Goal: Task Accomplishment & Management: Manage account settings

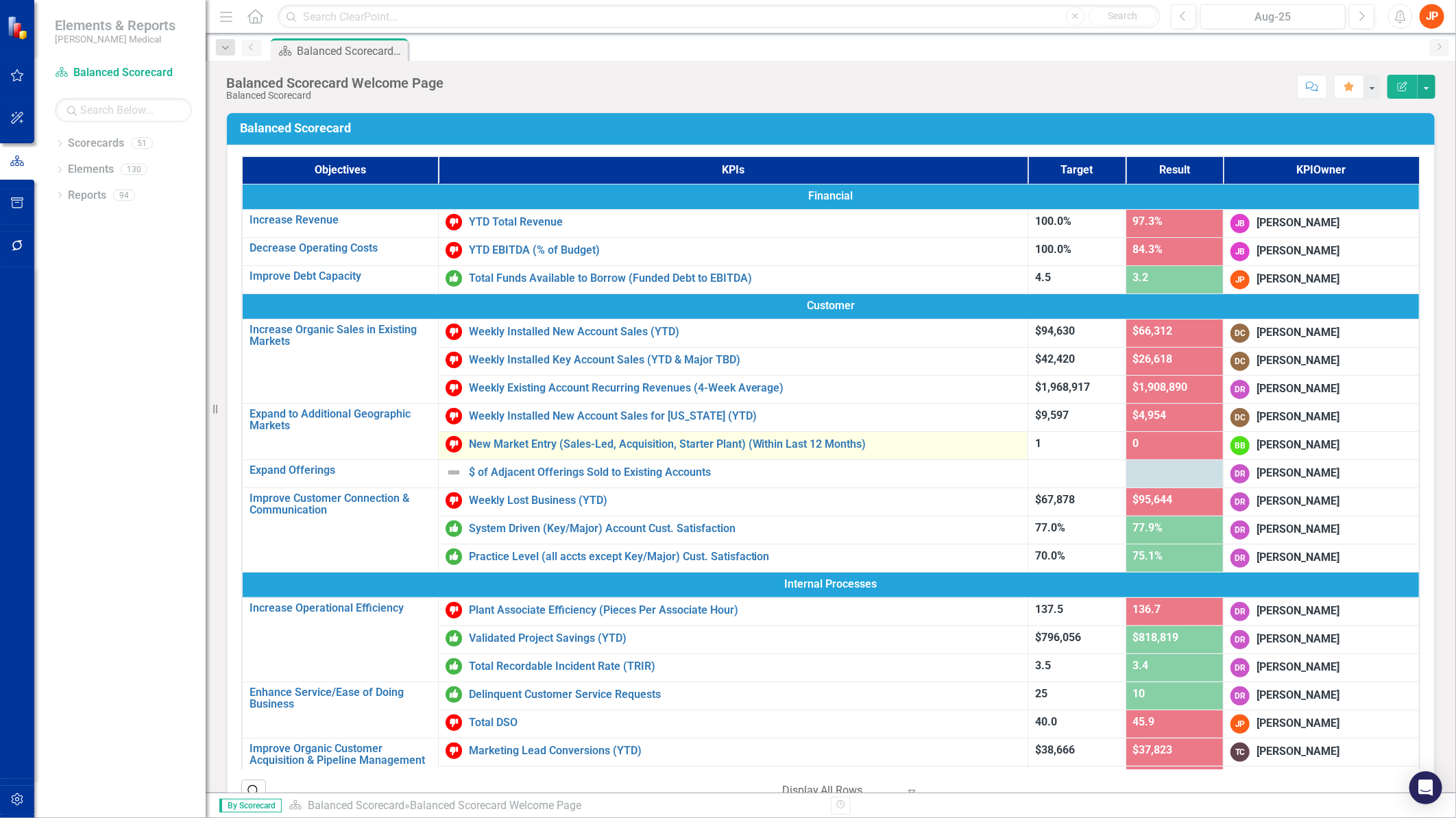
scroll to position [76, 0]
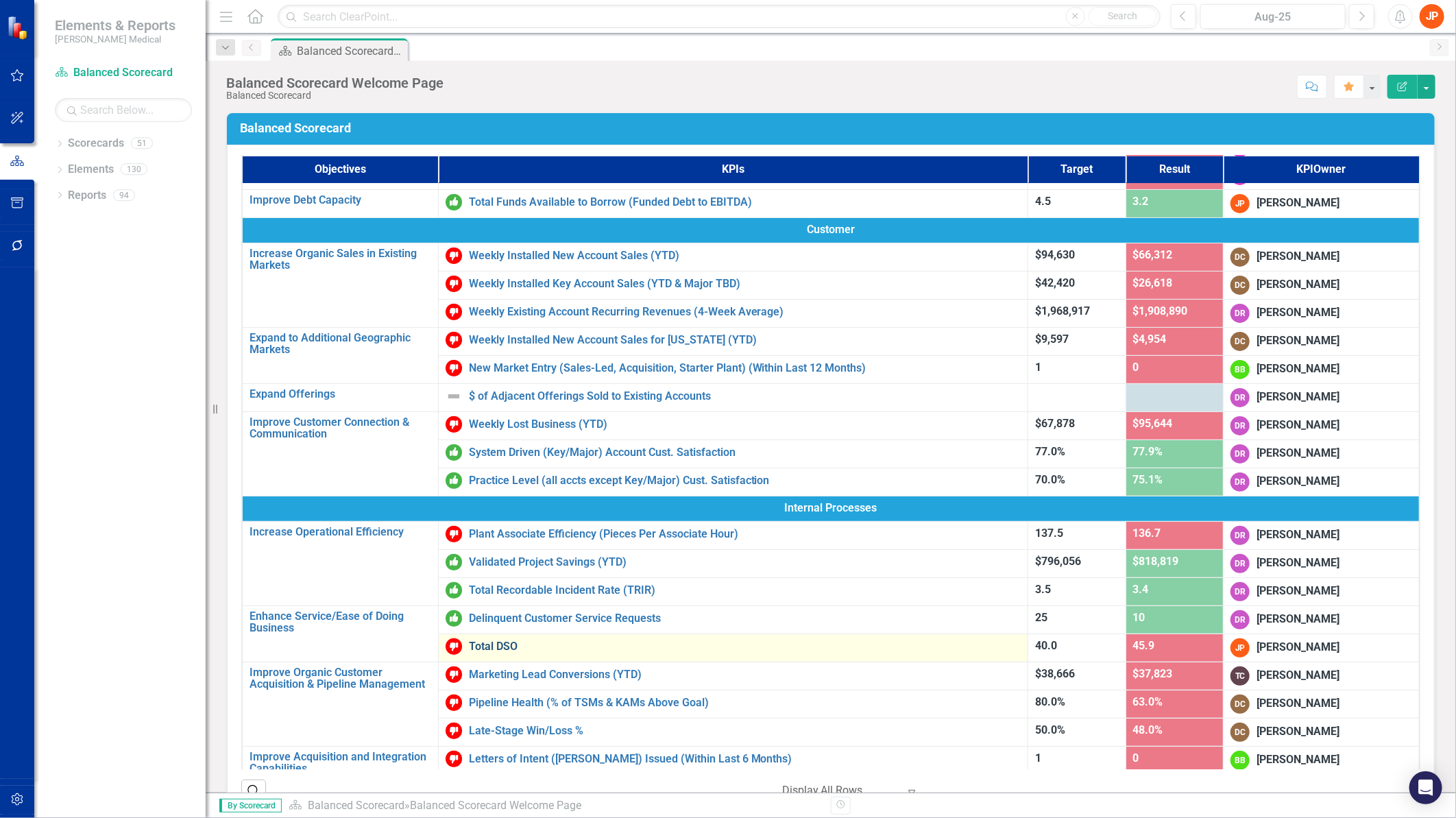
click at [488, 646] on link "Total DSO" at bounding box center [745, 647] width 553 height 13
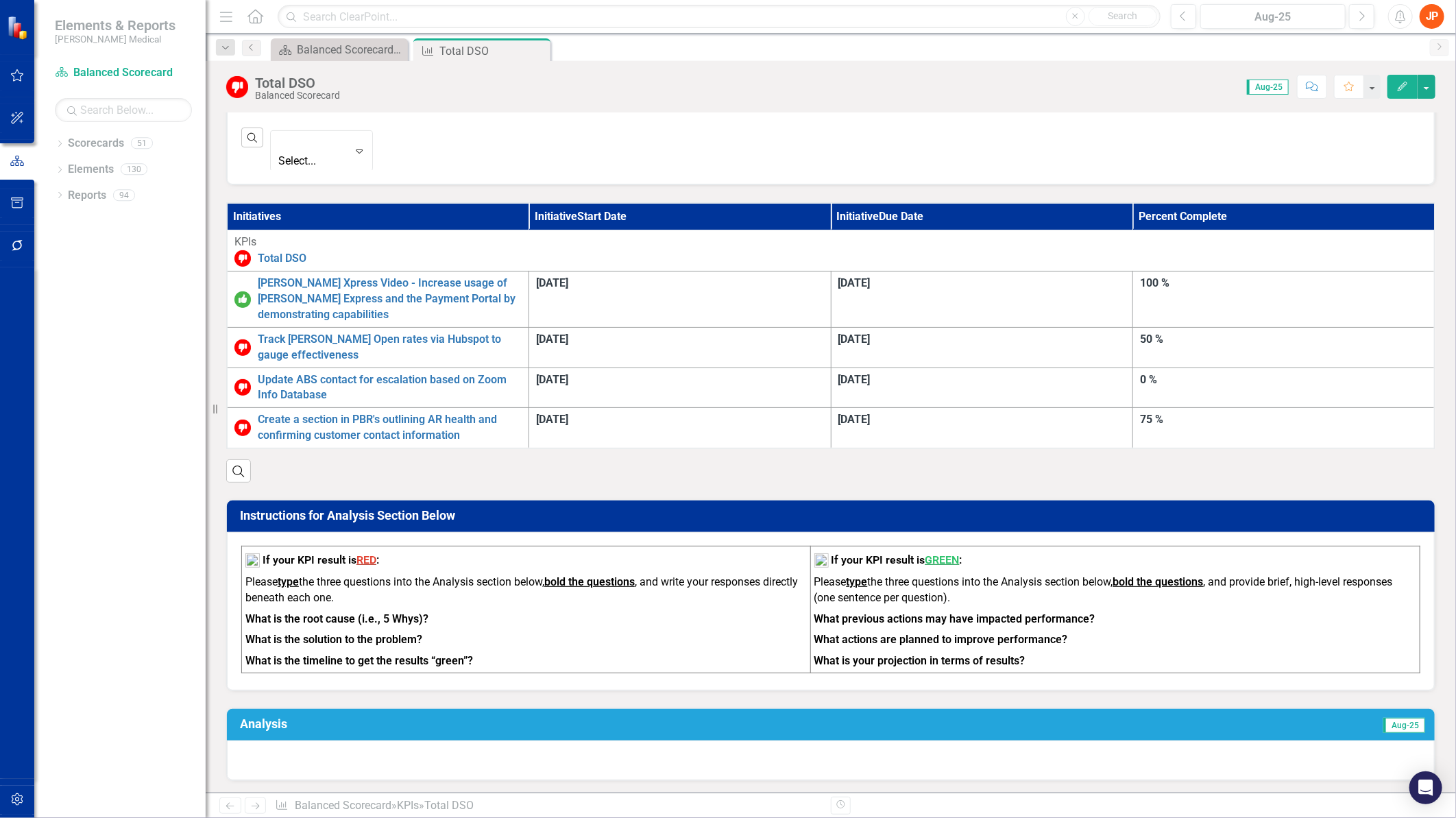
scroll to position [762, 0]
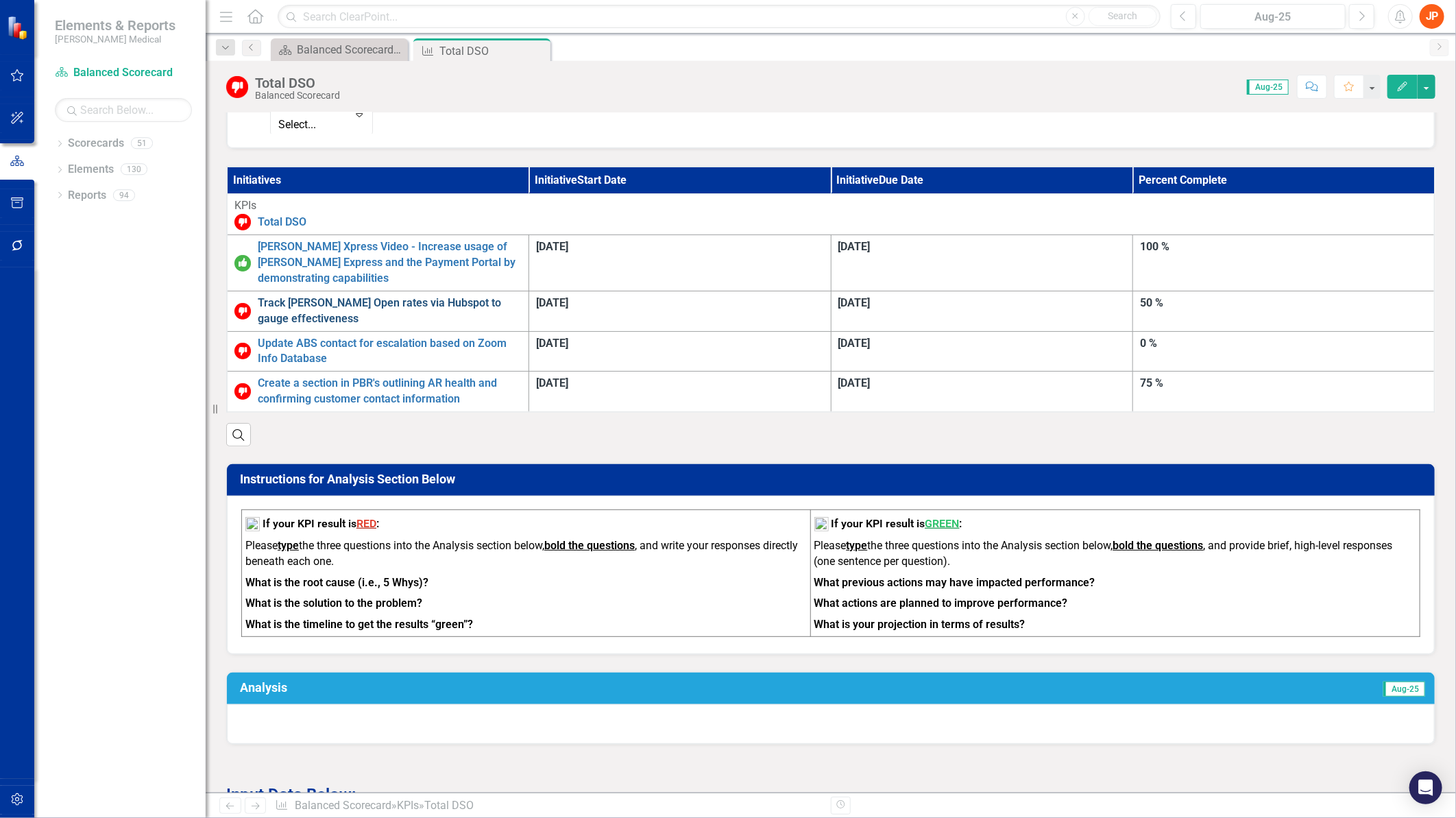
click at [518, 296] on link "Track [PERSON_NAME] Open rates via Hubspot to gauge effectiveness" at bounding box center [390, 311] width 264 height 31
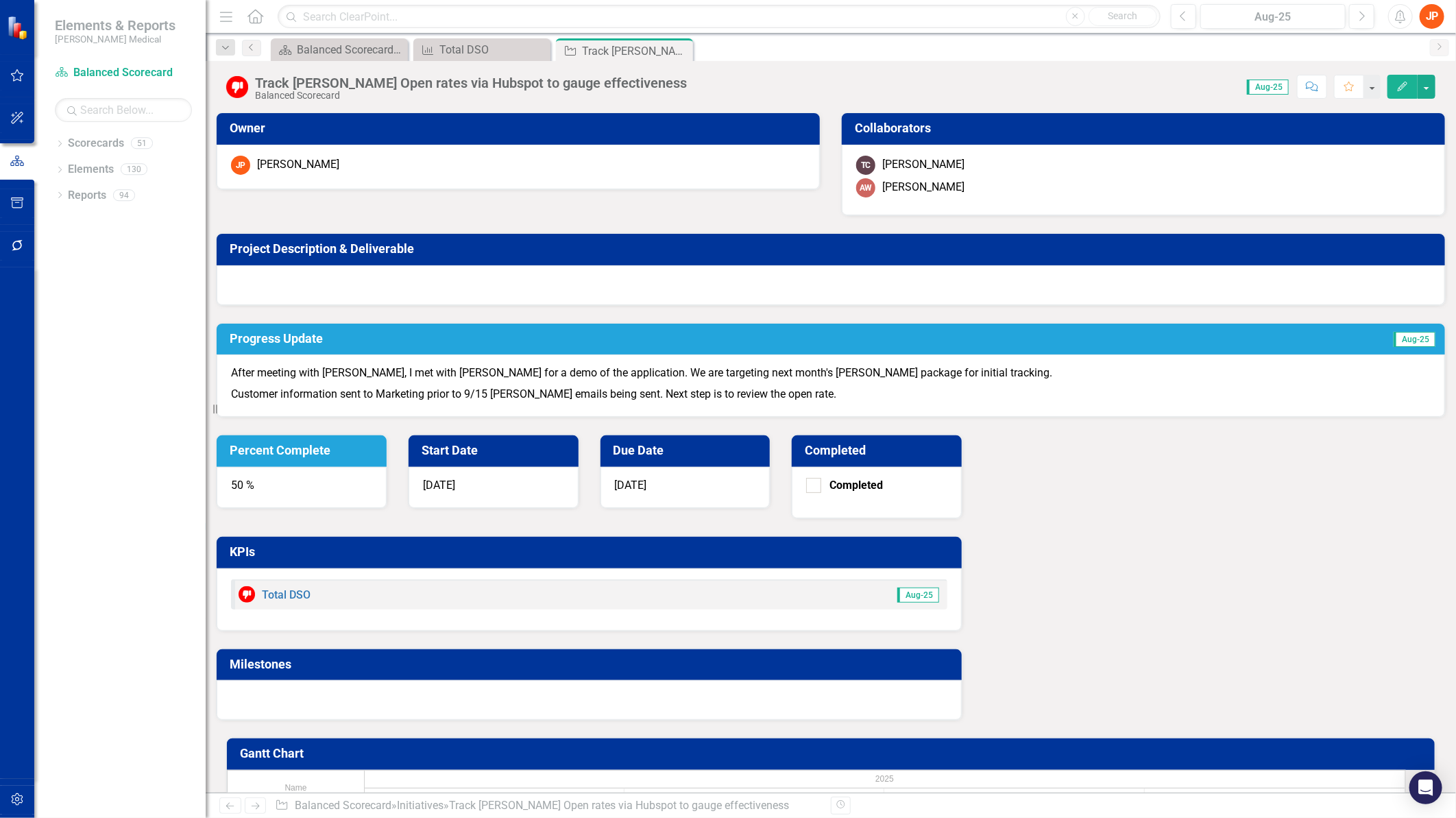
click at [1411, 87] on button "Edit" at bounding box center [1402, 87] width 30 height 24
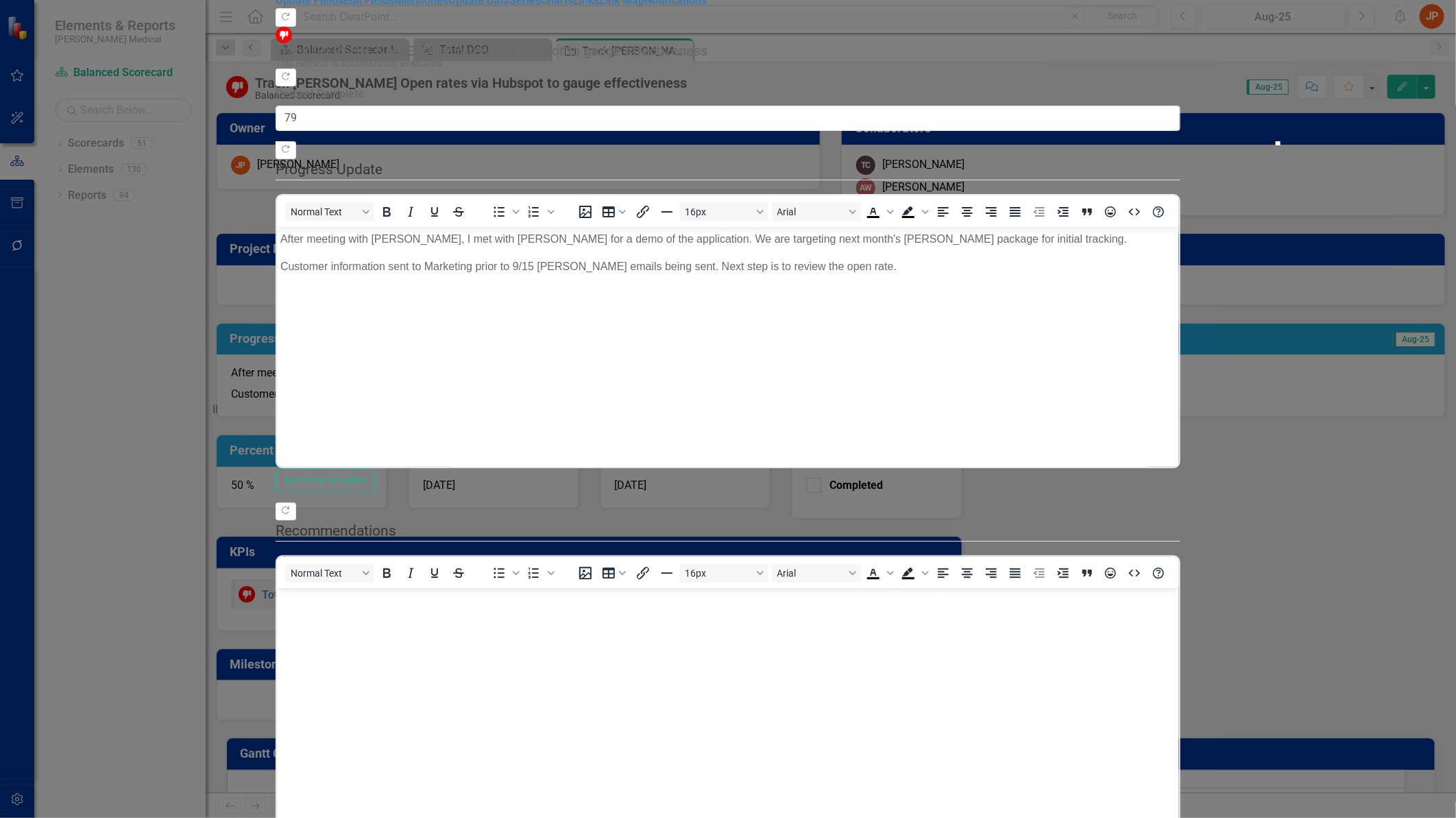
type input "80"
drag, startPoint x: 930, startPoint y: 150, endPoint x: 1226, endPoint y: 155, distance: 296.0
click at [1180, 141] on div at bounding box center [728, 141] width 904 height 0
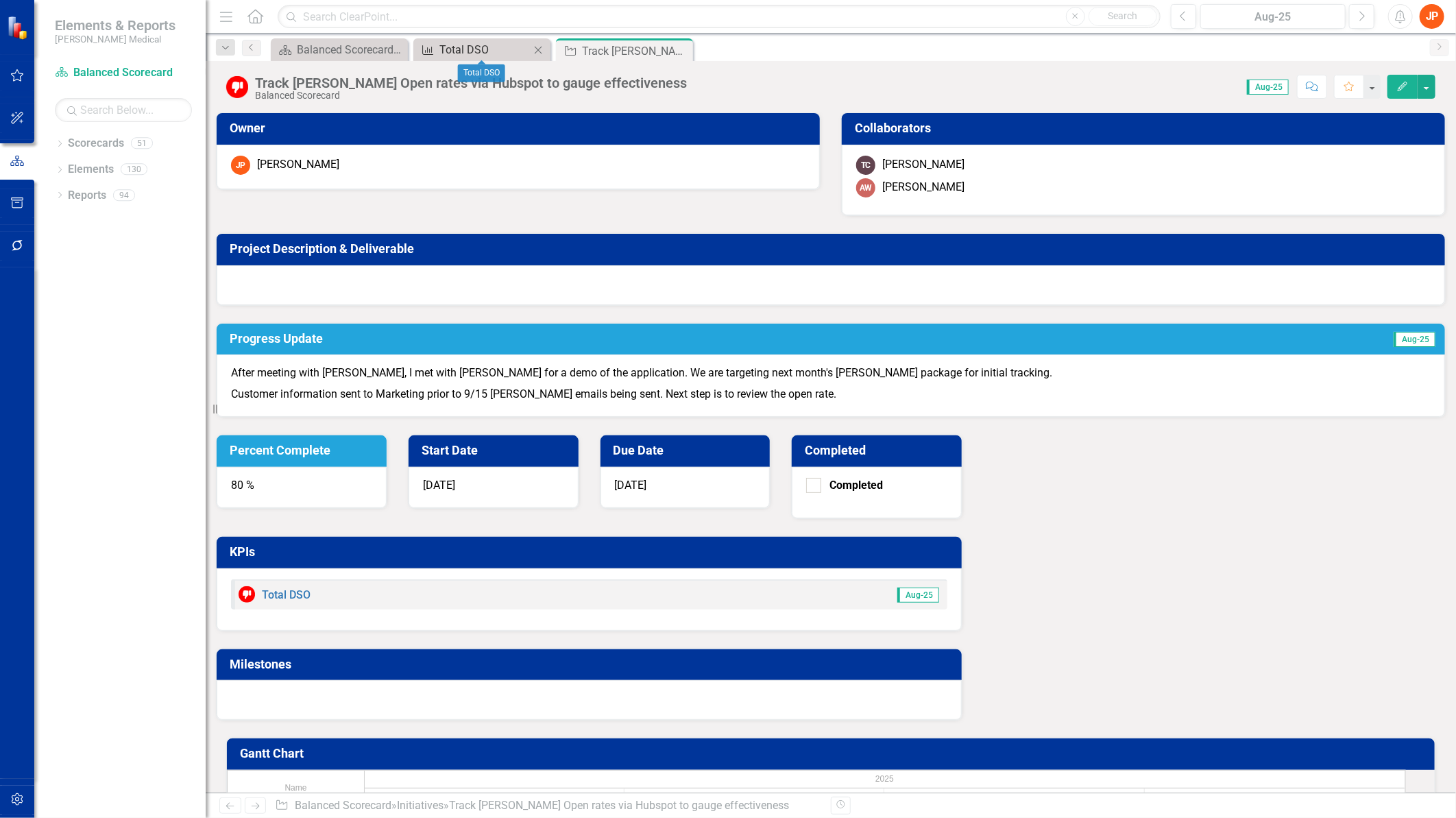
click at [470, 50] on div "Total DSO" at bounding box center [484, 50] width 90 height 17
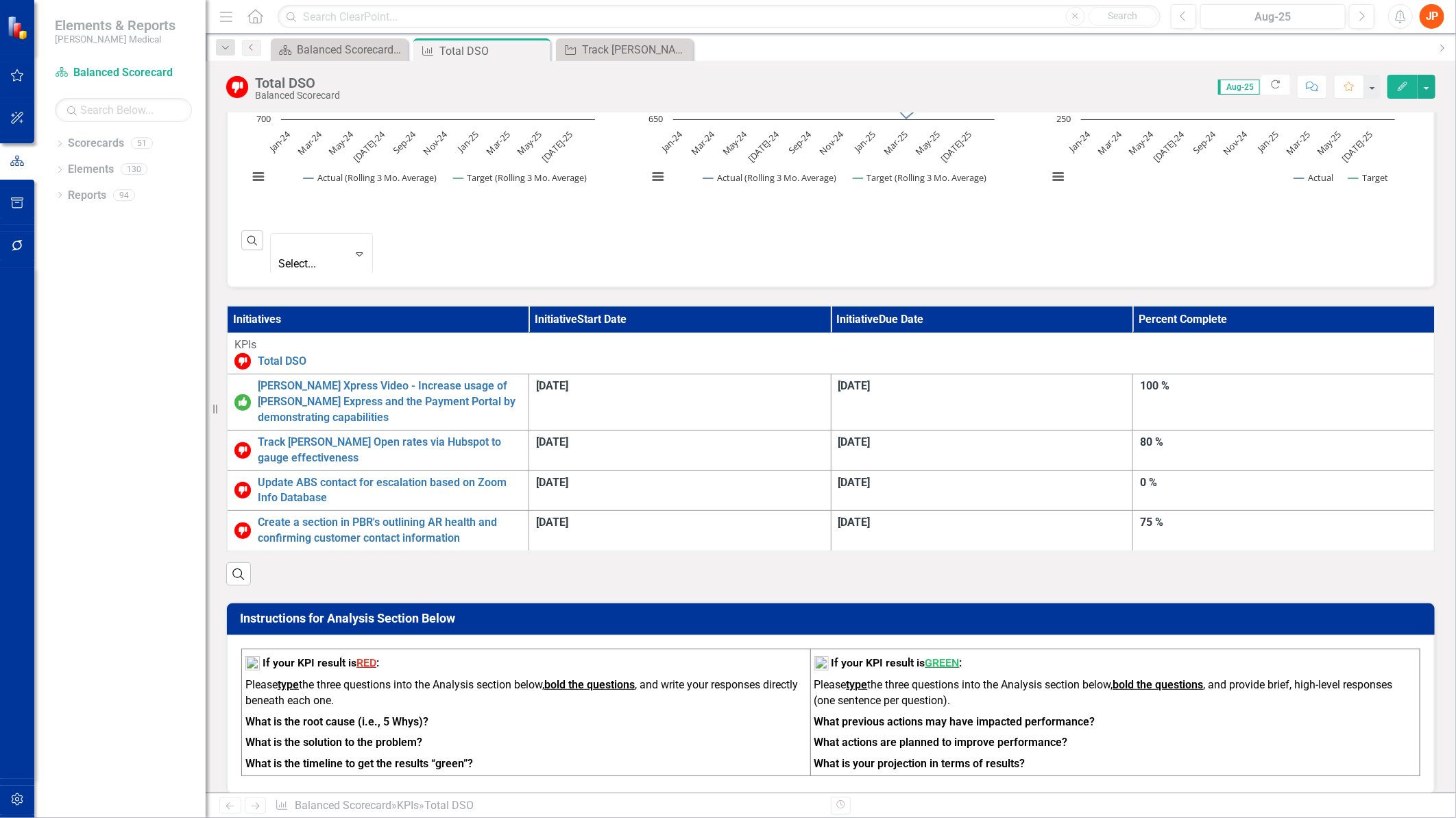
scroll to position [609, 0]
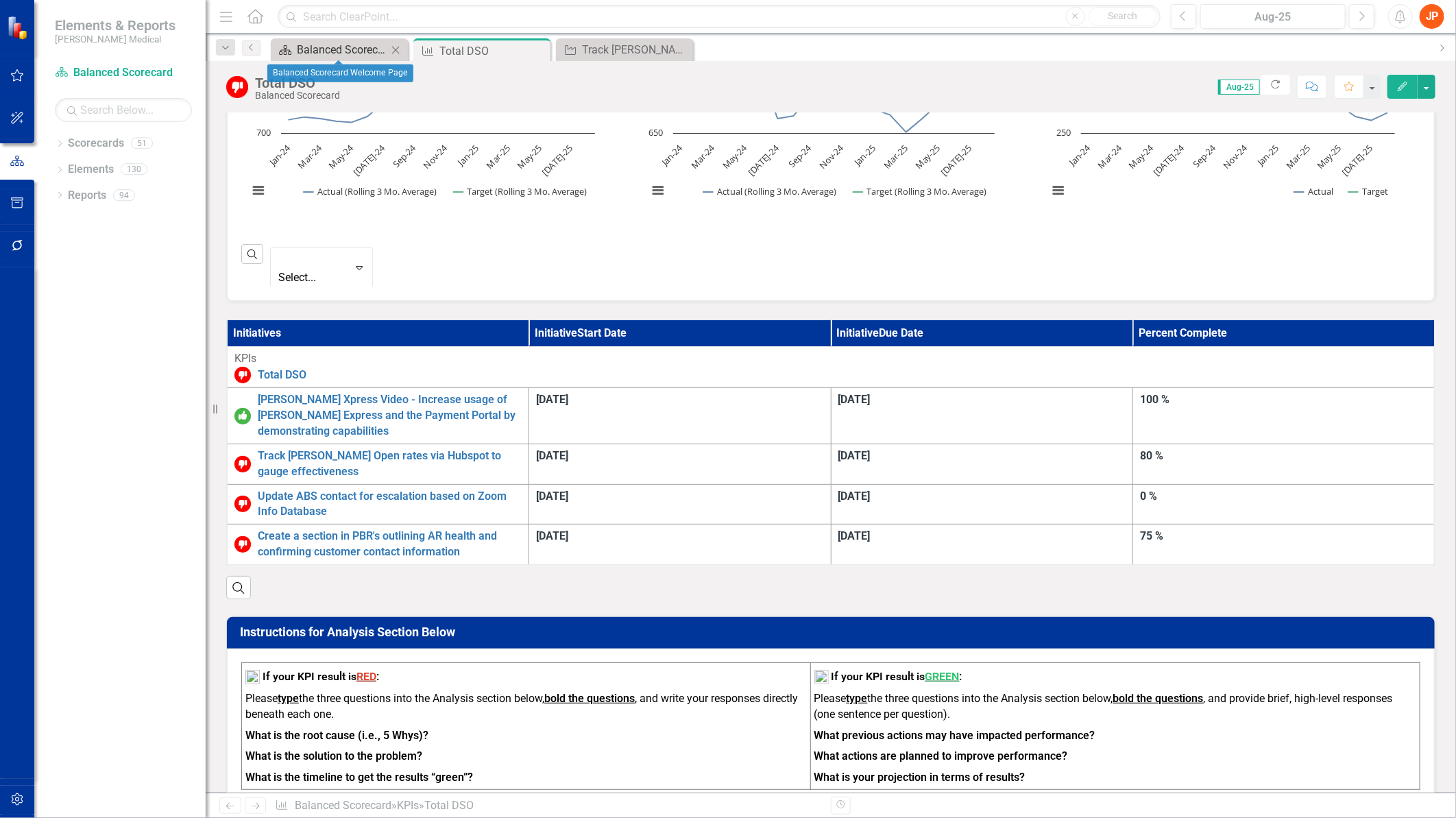
click at [346, 52] on div "Balanced Scorecard Welcome Page" at bounding box center [342, 50] width 90 height 17
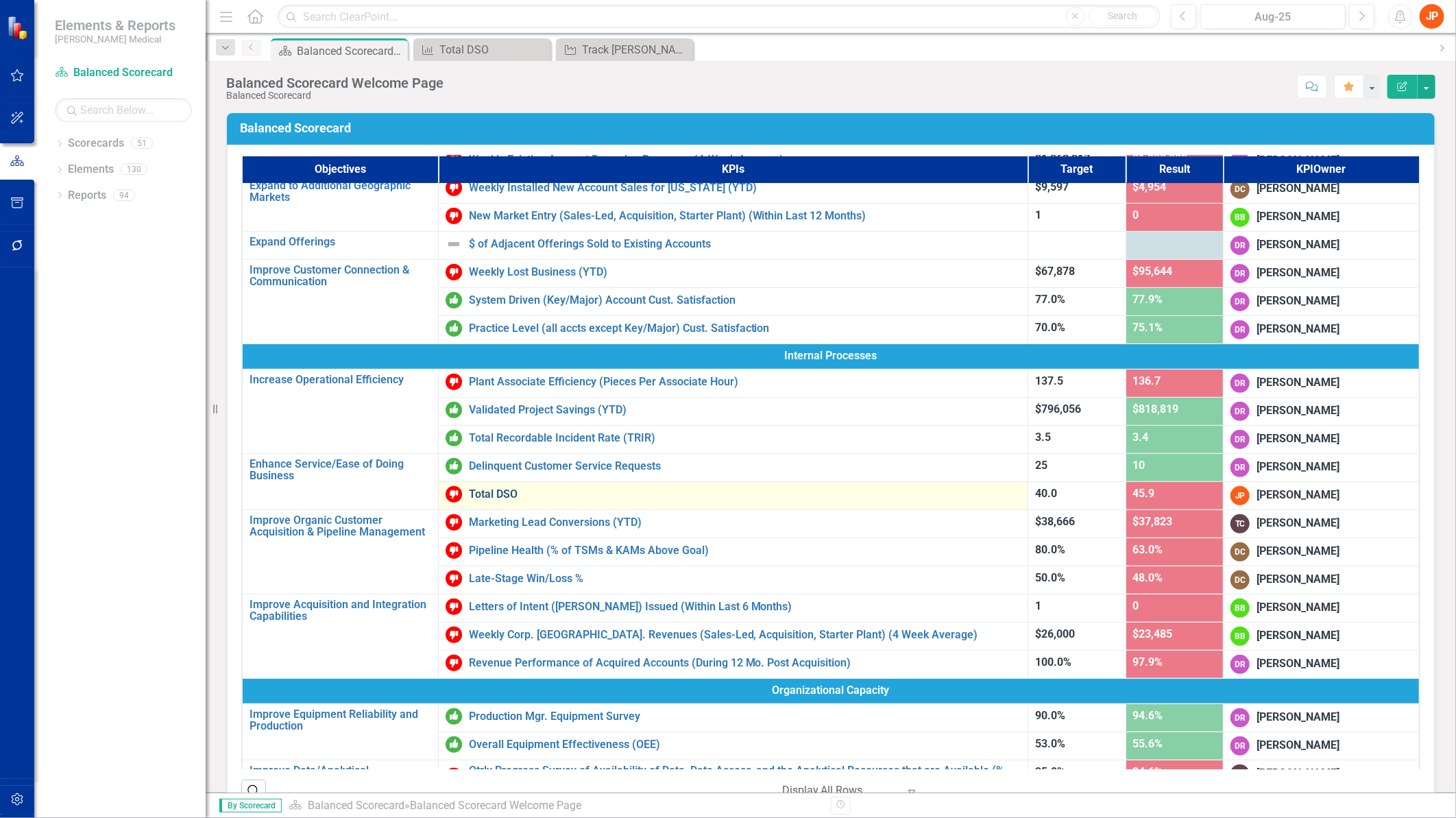
scroll to position [152, 0]
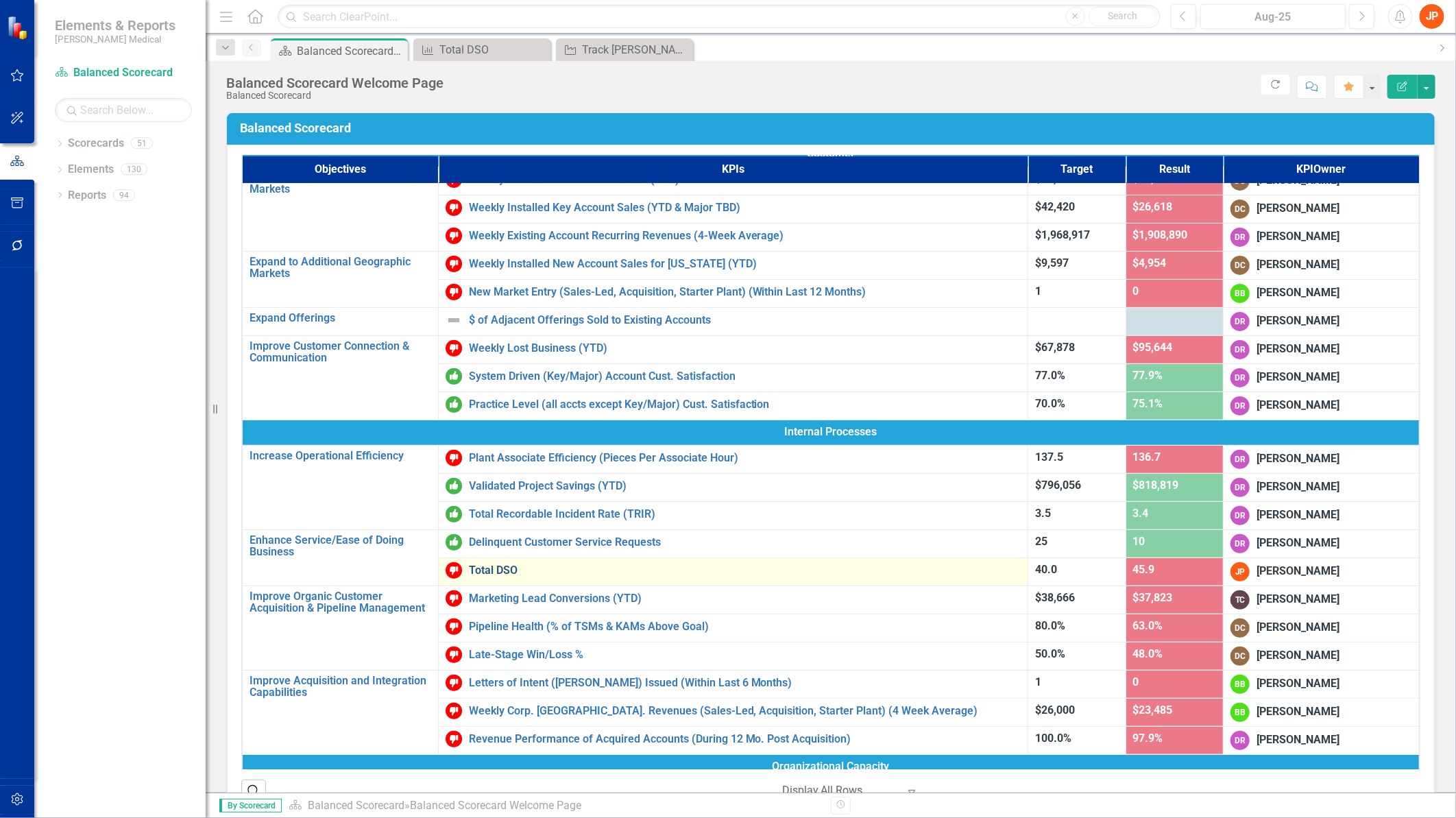
click at [500, 569] on link "Total DSO" at bounding box center [745, 571] width 553 height 13
